Goal: Browse casually

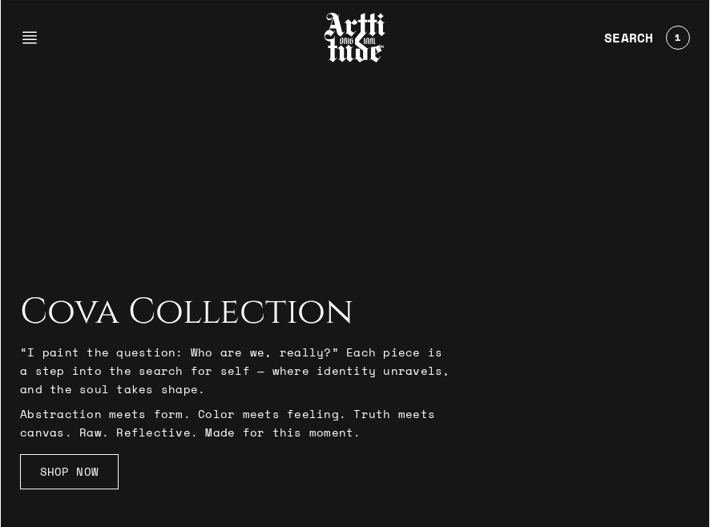
click at [508, 242] on div at bounding box center [355, 264] width 710 height 527
